Goal: Navigation & Orientation: Understand site structure

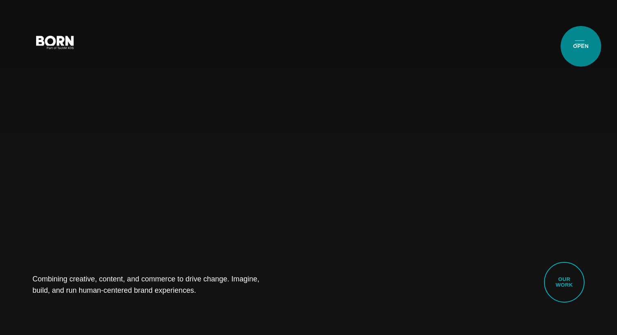
click at [581, 46] on button "Primary Menu" at bounding box center [579, 41] width 19 height 17
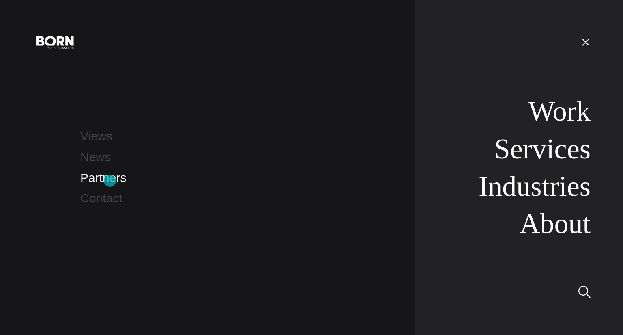
click at [110, 181] on link "Partners" at bounding box center [103, 177] width 46 height 13
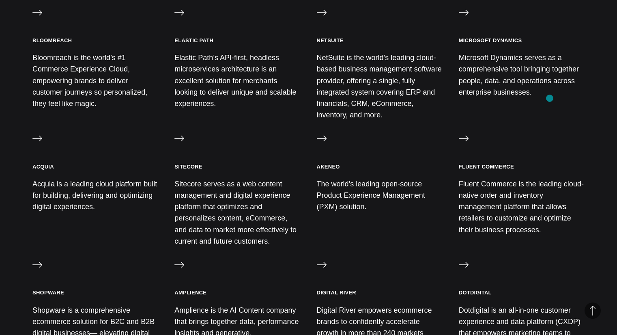
drag, startPoint x: 550, startPoint y: 98, endPoint x: 542, endPoint y: 100, distance: 8.0
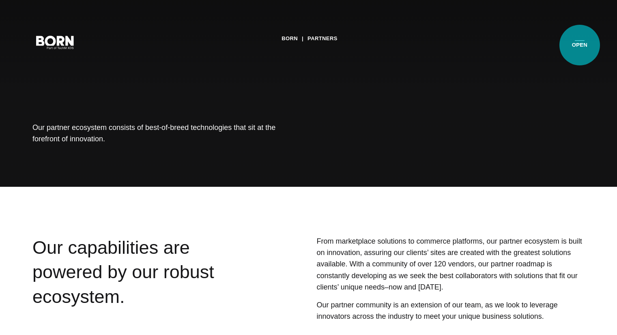
click at [580, 45] on button "Primary Menu" at bounding box center [579, 41] width 19 height 17
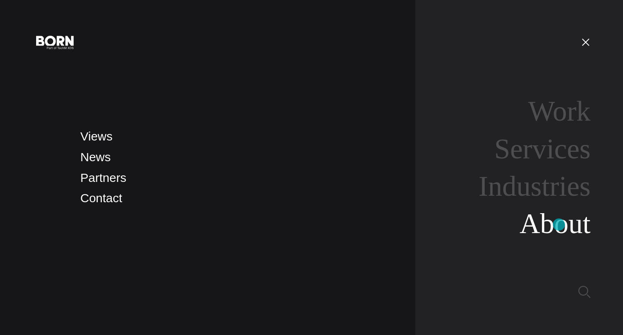
click at [558, 226] on link "About" at bounding box center [555, 223] width 71 height 31
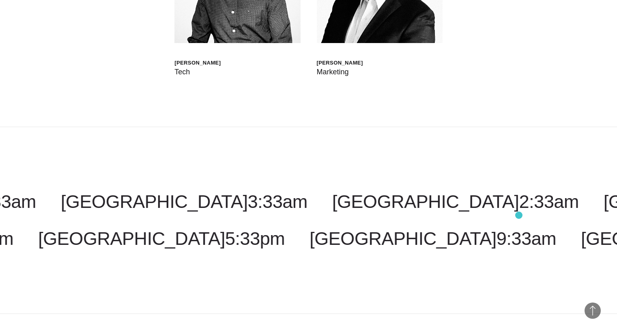
scroll to position [2718, 0]
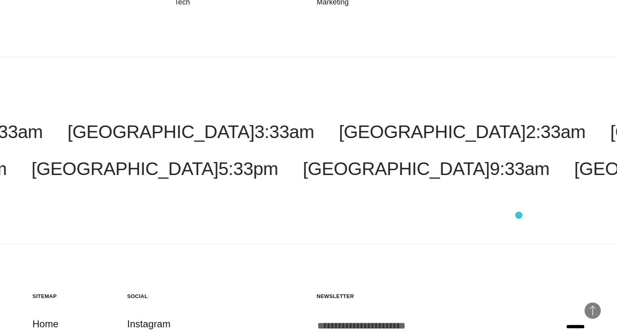
drag, startPoint x: 519, startPoint y: 215, endPoint x: 565, endPoint y: 189, distance: 52.7
click at [565, 189] on div "[GEOGRAPHIC_DATA] 2:33am [GEOGRAPHIC_DATA] 4:33pm [US_STATE] 4:33am [GEOGRAPHIC…" at bounding box center [308, 150] width 617 height 187
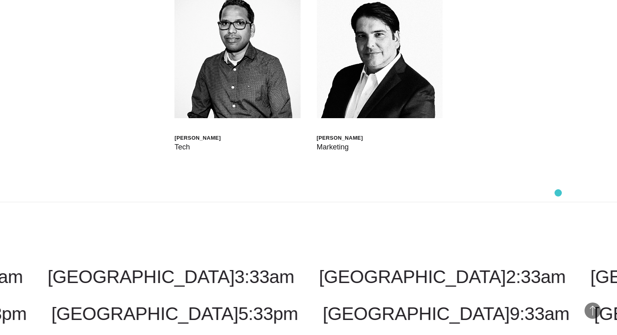
scroll to position [2353, 0]
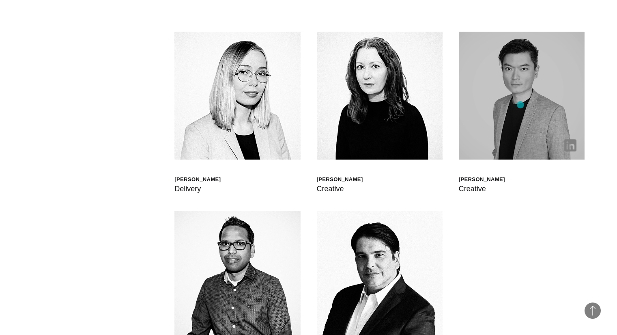
click at [520, 105] on img at bounding box center [522, 96] width 126 height 128
click at [575, 145] on img at bounding box center [570, 145] width 12 height 12
